Goal: Task Accomplishment & Management: Manage account settings

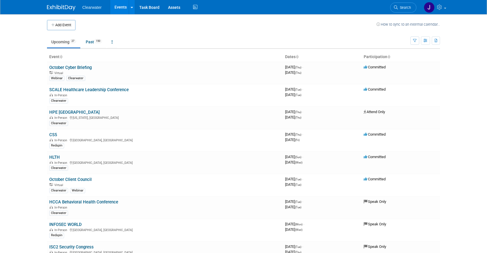
click at [62, 56] on icon at bounding box center [61, 57] width 3 height 4
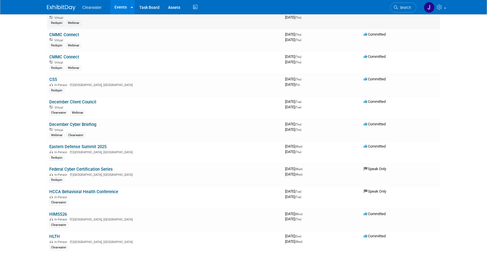
scroll to position [126, 0]
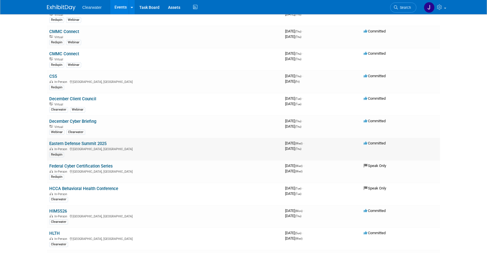
click at [79, 145] on link "Eastern Defense Summit 2025" at bounding box center [77, 143] width 57 height 5
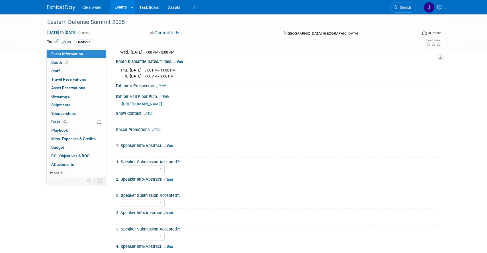
scroll to position [356, 0]
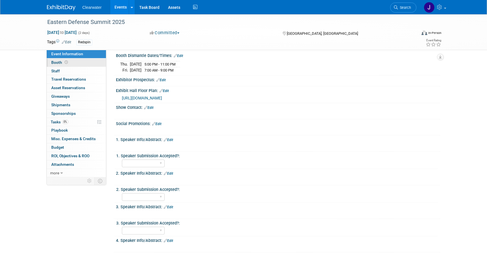
click at [57, 64] on span "Booth" at bounding box center [60, 62] width 18 height 5
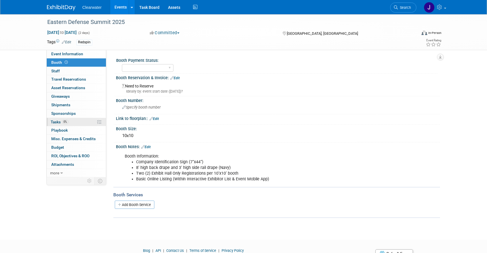
click at [82, 122] on link "0% Tasks 0%" at bounding box center [76, 122] width 59 height 8
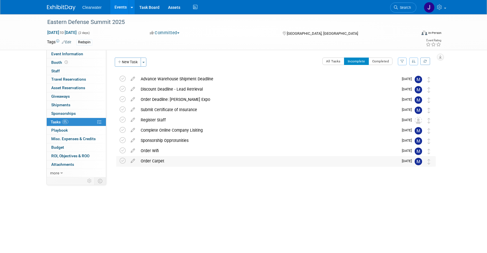
click at [152, 160] on div "Order Carpet" at bounding box center [268, 161] width 261 height 10
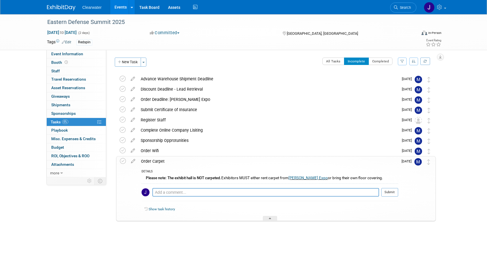
click at [298, 178] on link "Audie Expo" at bounding box center [307, 178] width 39 height 4
click at [74, 63] on link "Booth" at bounding box center [76, 62] width 59 height 8
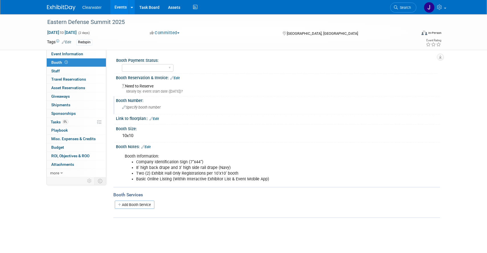
click at [141, 106] on span "Specify booth number" at bounding box center [141, 107] width 38 height 4
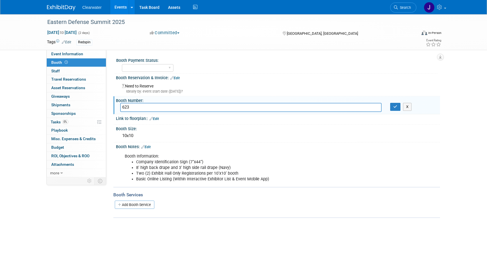
type input "623"
